Goal: Task Accomplishment & Management: Manage account settings

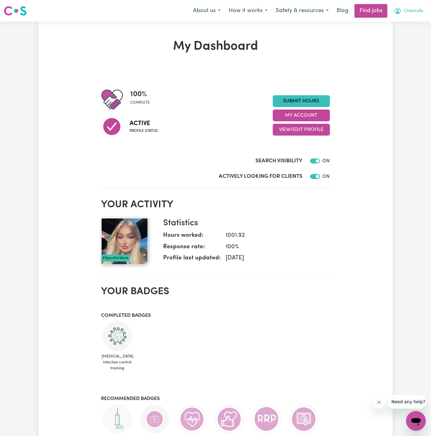
click at [412, 16] on button "Chantelle" at bounding box center [408, 10] width 37 height 13
click at [410, 21] on link "My Account" at bounding box center [402, 24] width 49 height 12
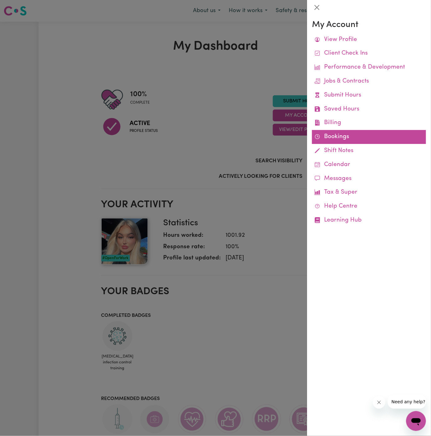
click at [333, 139] on link "Bookings" at bounding box center [369, 137] width 114 height 14
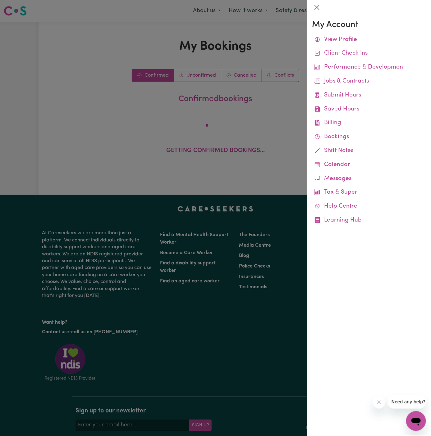
click at [333, 139] on link "Bookings" at bounding box center [369, 137] width 114 height 14
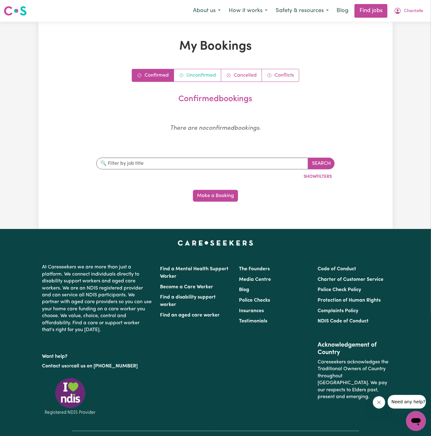
click at [198, 70] on link "Unconfirmed" at bounding box center [197, 75] width 47 height 12
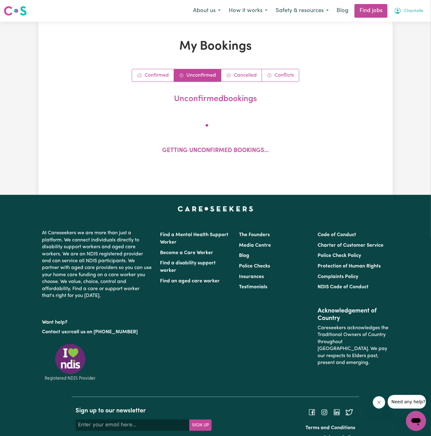
click at [414, 5] on button "Chantelle" at bounding box center [408, 10] width 37 height 13
click at [405, 19] on link "My Account" at bounding box center [402, 24] width 49 height 12
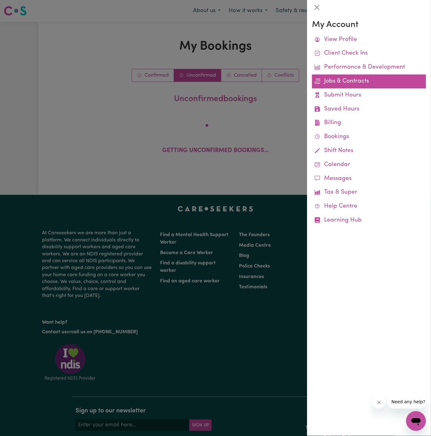
click at [351, 83] on link "Jobs & Contracts" at bounding box center [369, 82] width 114 height 14
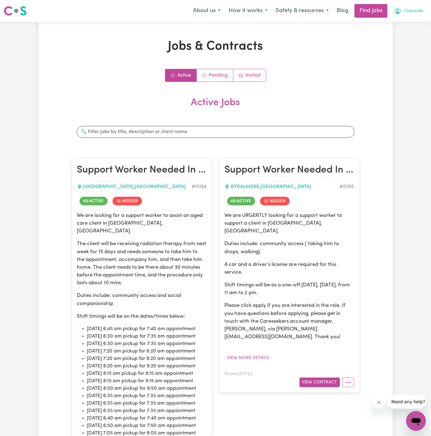
click at [415, 7] on button "Chantelle" at bounding box center [408, 10] width 37 height 13
click at [409, 24] on link "My Account" at bounding box center [402, 24] width 49 height 12
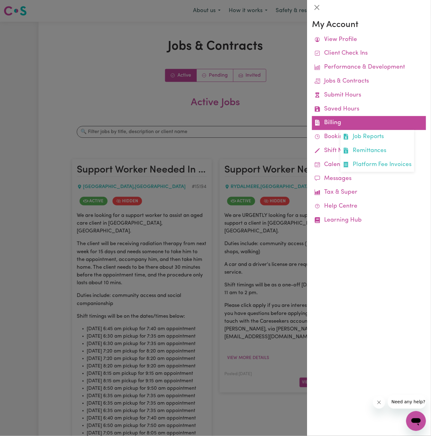
click at [370, 126] on link "Billing Job Reports Remittances Platform Fee Invoices" at bounding box center [369, 123] width 114 height 14
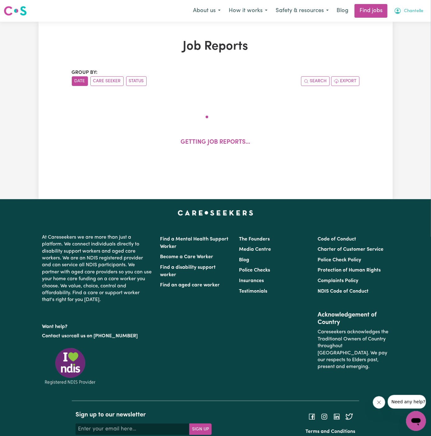
click at [411, 11] on span "Chantelle" at bounding box center [413, 11] width 19 height 7
click at [398, 25] on link "My Account" at bounding box center [402, 24] width 49 height 12
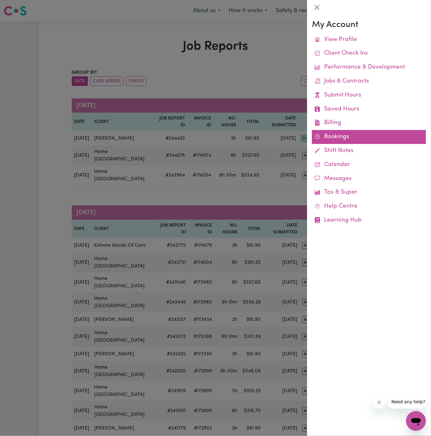
click at [333, 136] on link "Bookings" at bounding box center [369, 137] width 114 height 14
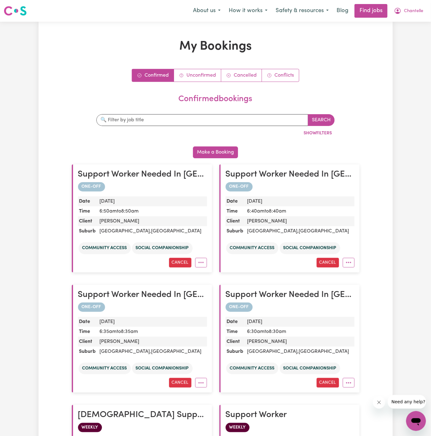
drag, startPoint x: 333, startPoint y: 136, endPoint x: 267, endPoint y: 246, distance: 127.5
click at [267, 246] on section "confirmed bookings Search By job title By client name By suburb By date Show Fi…" at bounding box center [215, 366] width 287 height 548
click at [195, 73] on link "Unconfirmed" at bounding box center [197, 75] width 47 height 12
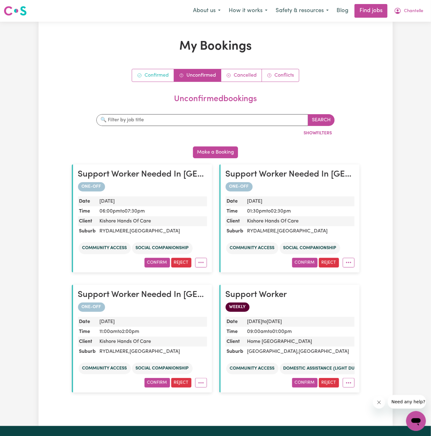
click at [155, 77] on link "Confirmed" at bounding box center [153, 75] width 42 height 12
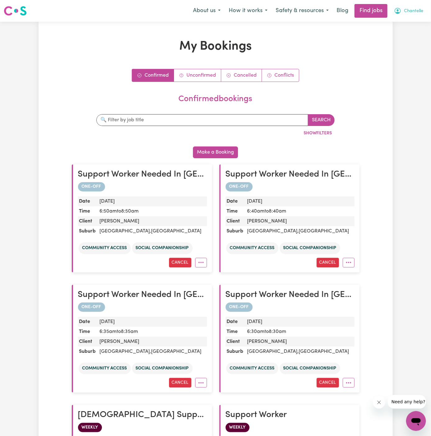
click at [412, 10] on span "Chantelle" at bounding box center [413, 11] width 19 height 7
click at [409, 48] on link "Logout" at bounding box center [402, 48] width 49 height 12
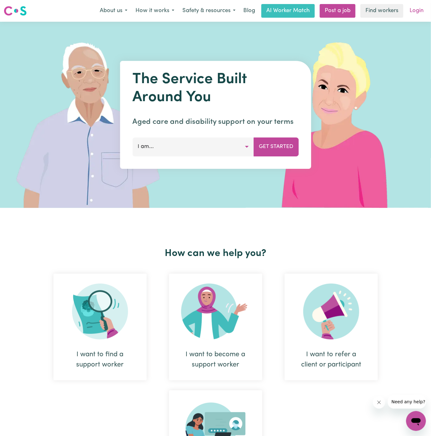
click at [413, 14] on link "Login" at bounding box center [415, 11] width 21 height 14
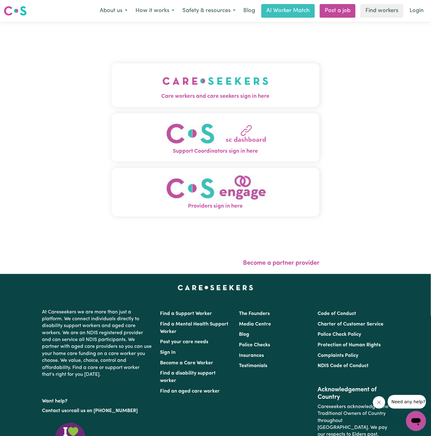
click at [175, 90] on img "Care workers and care seekers sign in here" at bounding box center [215, 81] width 106 height 23
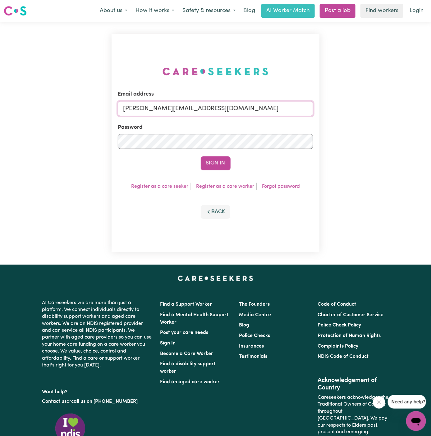
click at [217, 110] on input "[PERSON_NAME][EMAIL_ADDRESS][DOMAIN_NAME]" at bounding box center [216, 108] width 196 height 15
drag, startPoint x: 155, startPoint y: 111, endPoint x: 458, endPoint y: 114, distance: 303.3
click at [430, 114] on html "Menu About us How it works Safety & resources Blog AI Worker Match Post a job F…" at bounding box center [215, 266] width 431 height 532
type input "[EMAIL_ADDRESS][DOMAIN_NAME]"
click at [215, 165] on button "Sign In" at bounding box center [216, 163] width 30 height 14
